Goal: Information Seeking & Learning: Learn about a topic

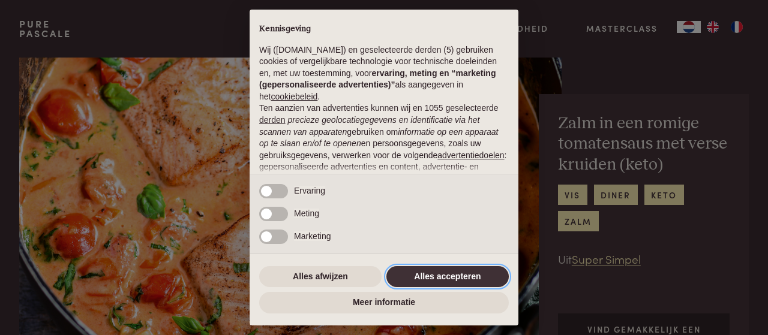
click at [424, 278] on button "Alles accepteren" at bounding box center [447, 277] width 122 height 22
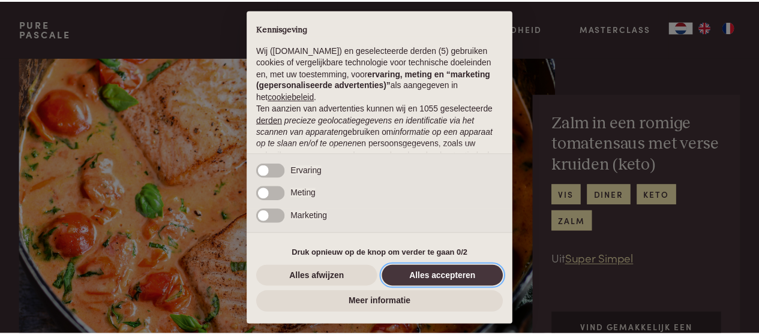
scroll to position [146, 0]
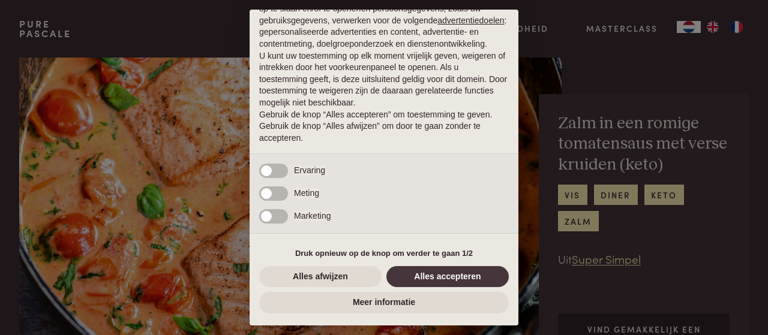
click at [180, 246] on div "× Kennisgeving Wij (purepascale.com) en geselecteerde derden (5) gebruiken cook…" at bounding box center [384, 167] width 768 height 335
click at [441, 274] on button "Alles accepteren" at bounding box center [447, 277] width 122 height 22
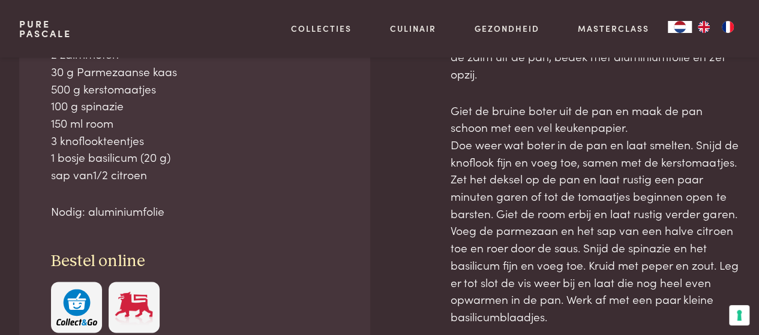
scroll to position [591, 0]
click at [77, 305] on img "button" at bounding box center [76, 307] width 41 height 37
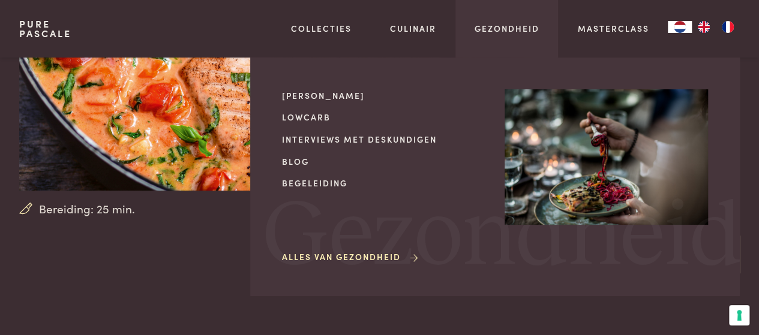
scroll to position [182, 0]
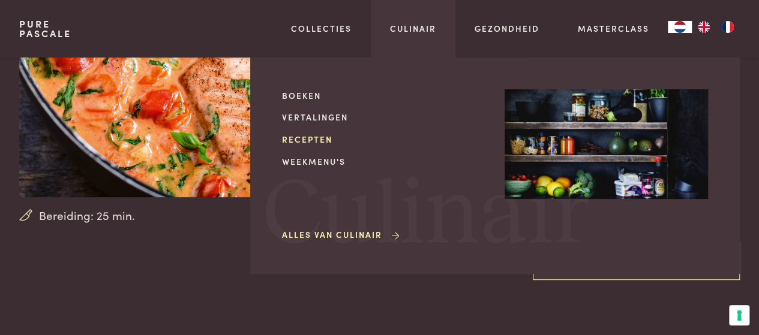
click at [314, 139] on link "Recepten" at bounding box center [383, 139] width 203 height 13
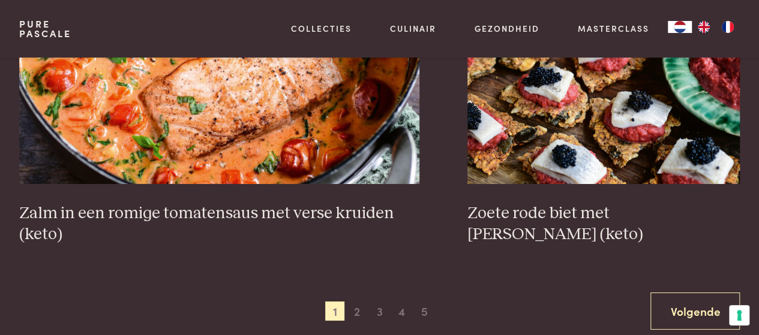
scroll to position [2129, 0]
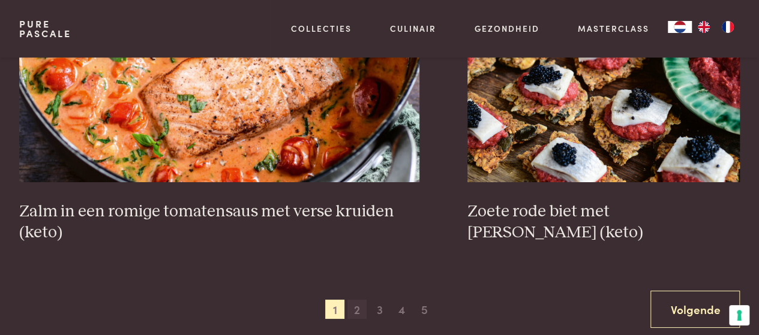
click at [349, 307] on span "2" at bounding box center [356, 309] width 19 height 19
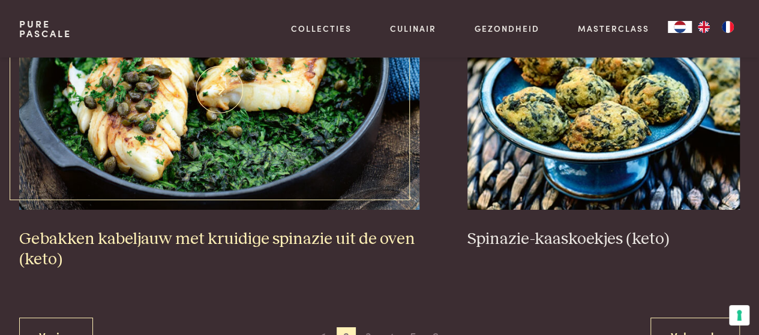
scroll to position [2114, 0]
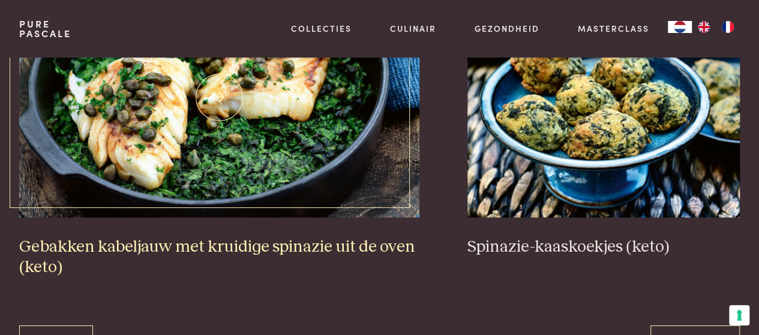
click at [286, 154] on img at bounding box center [219, 98] width 401 height 240
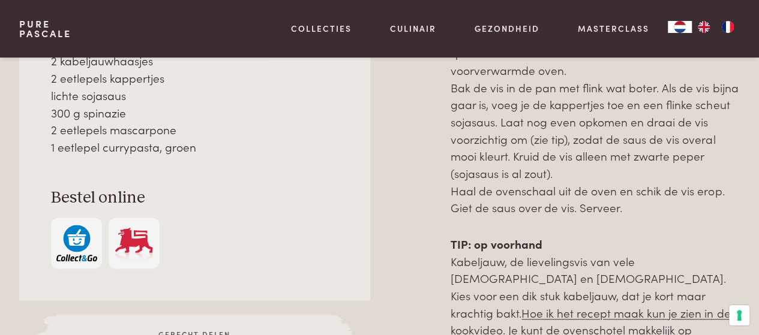
scroll to position [666, 0]
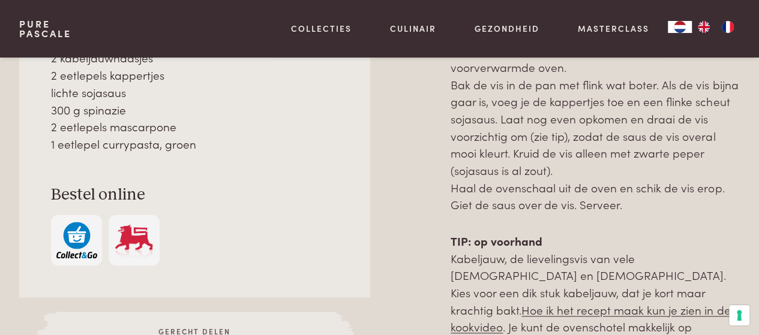
click at [68, 239] on img "button" at bounding box center [76, 240] width 41 height 37
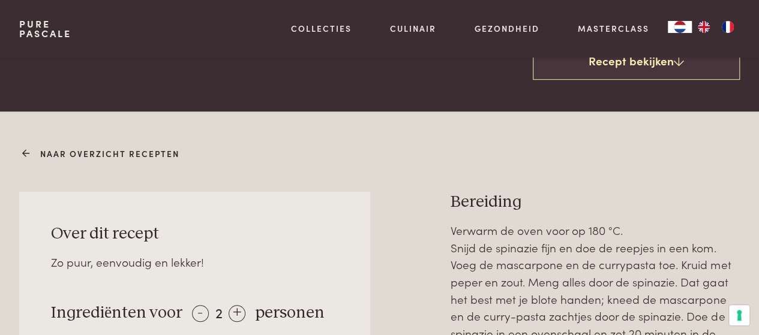
scroll to position [381, 0]
